Goal: Find specific page/section: Find specific page/section

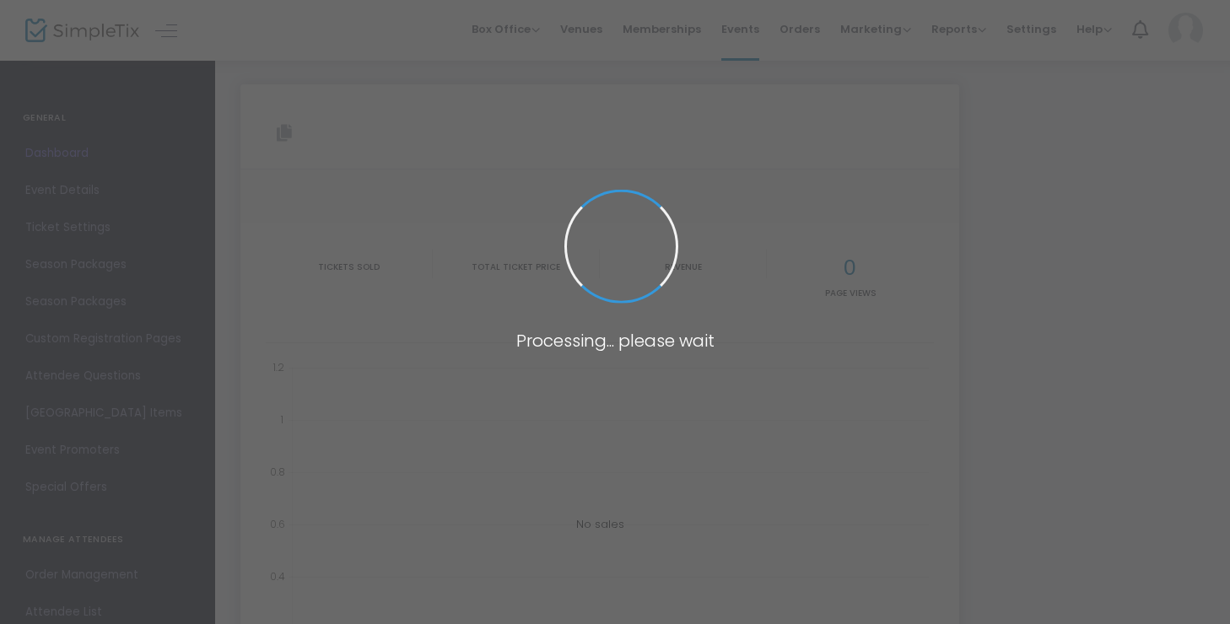
type input "[URL][DOMAIN_NAME]"
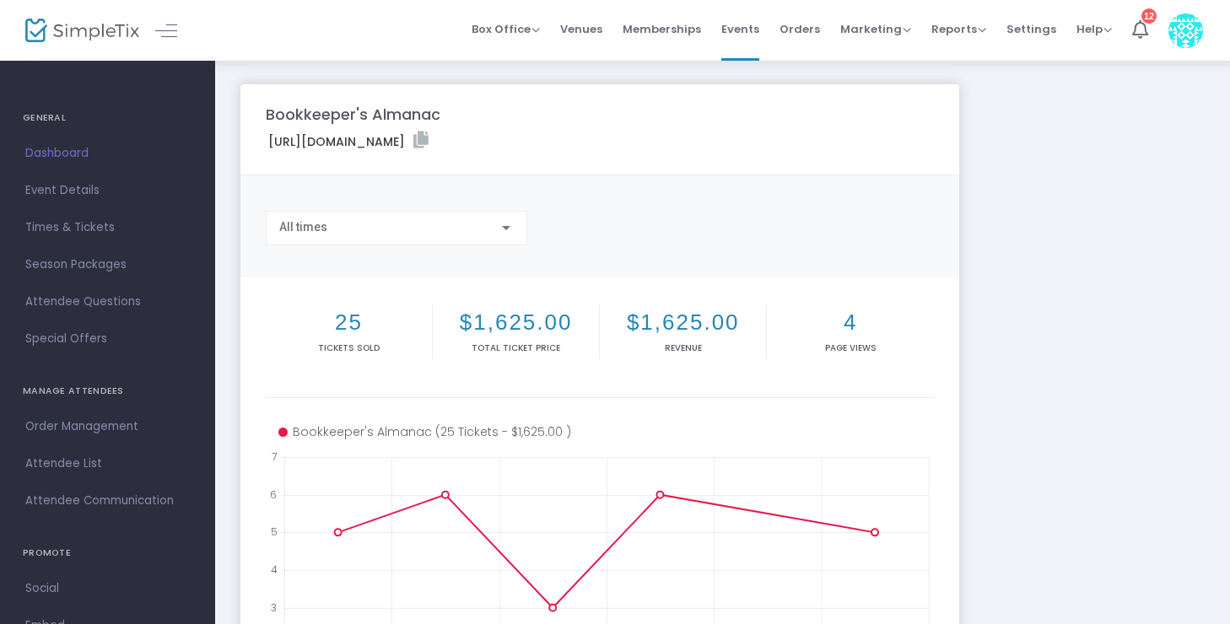
click at [67, 35] on img at bounding box center [82, 31] width 114 height 24
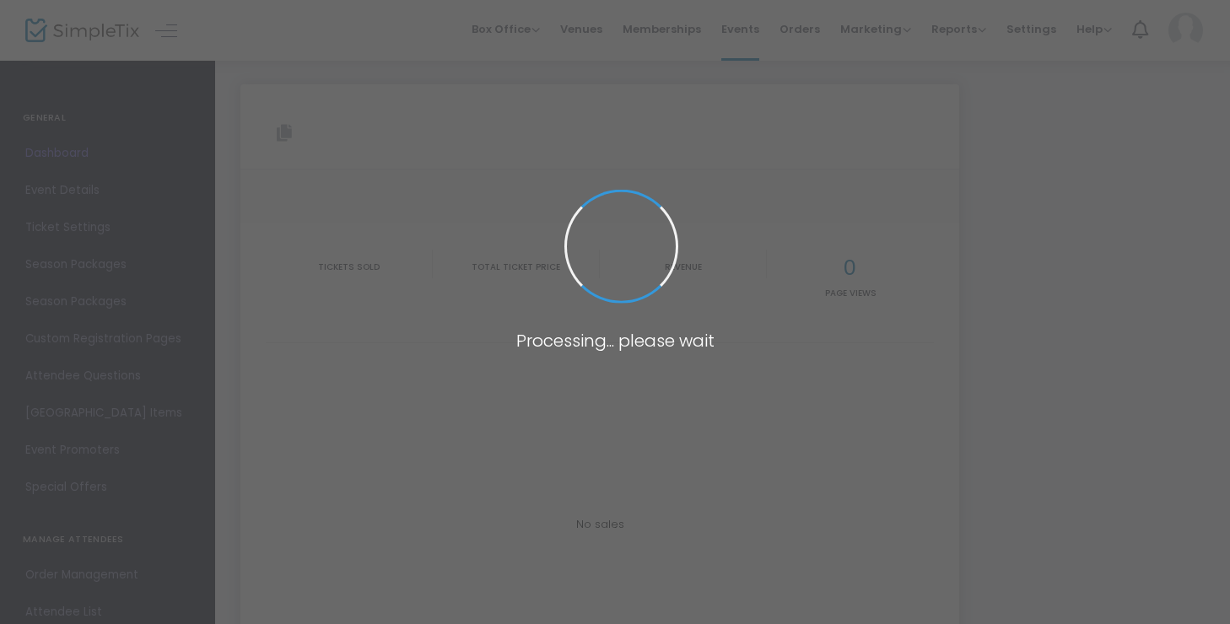
type input "[URL][DOMAIN_NAME]"
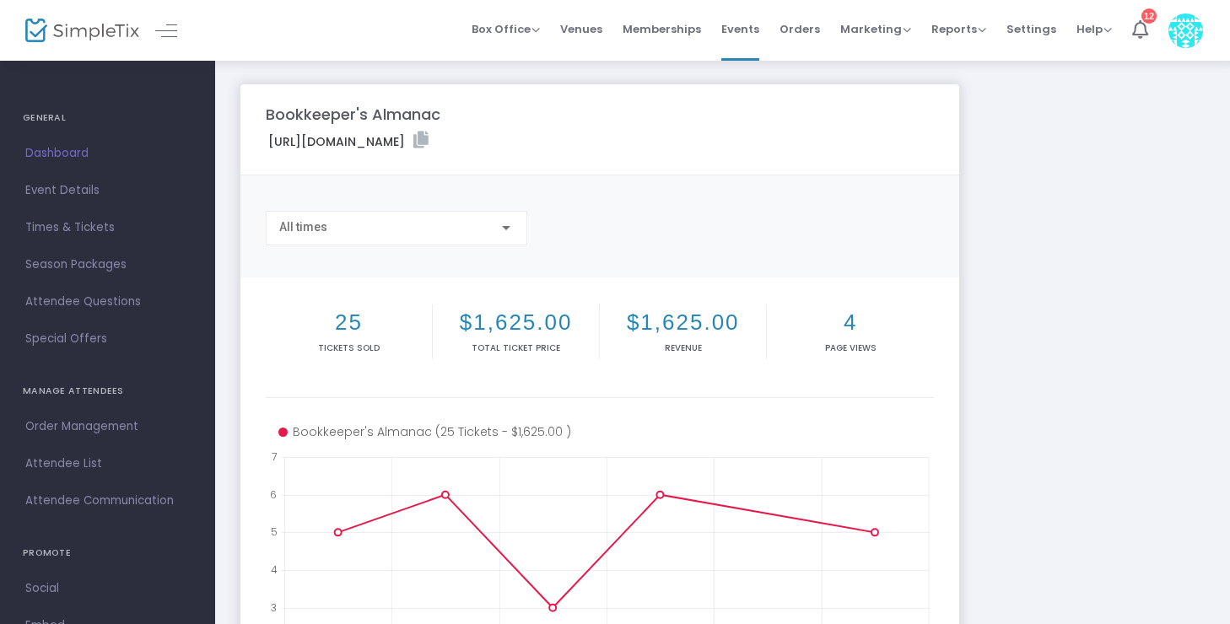
click at [116, 32] on img at bounding box center [82, 31] width 114 height 24
